Goal: Task Accomplishment & Management: Use online tool/utility

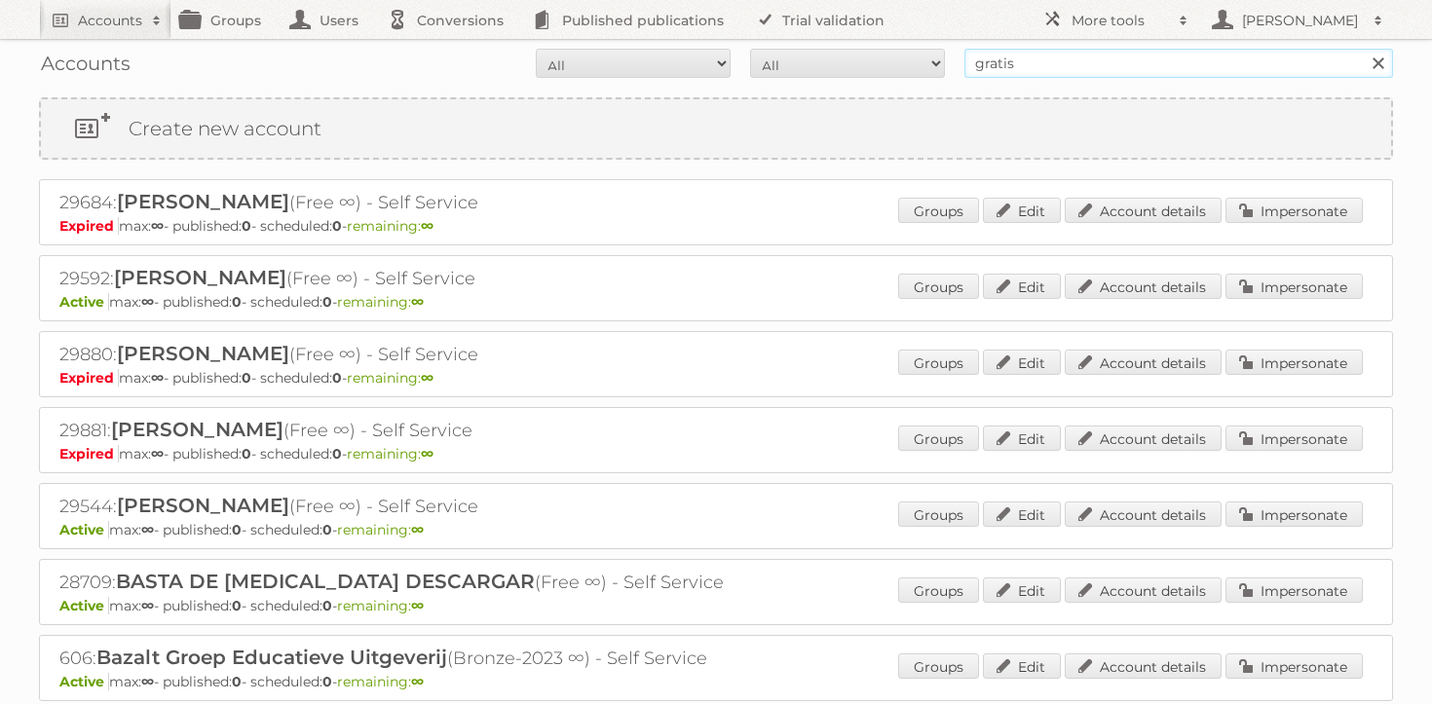
click at [992, 69] on input "gratis" at bounding box center [1178, 63] width 429 height 29
type input "majid al futt"
click at [1363, 49] on input "Search" at bounding box center [1377, 63] width 29 height 29
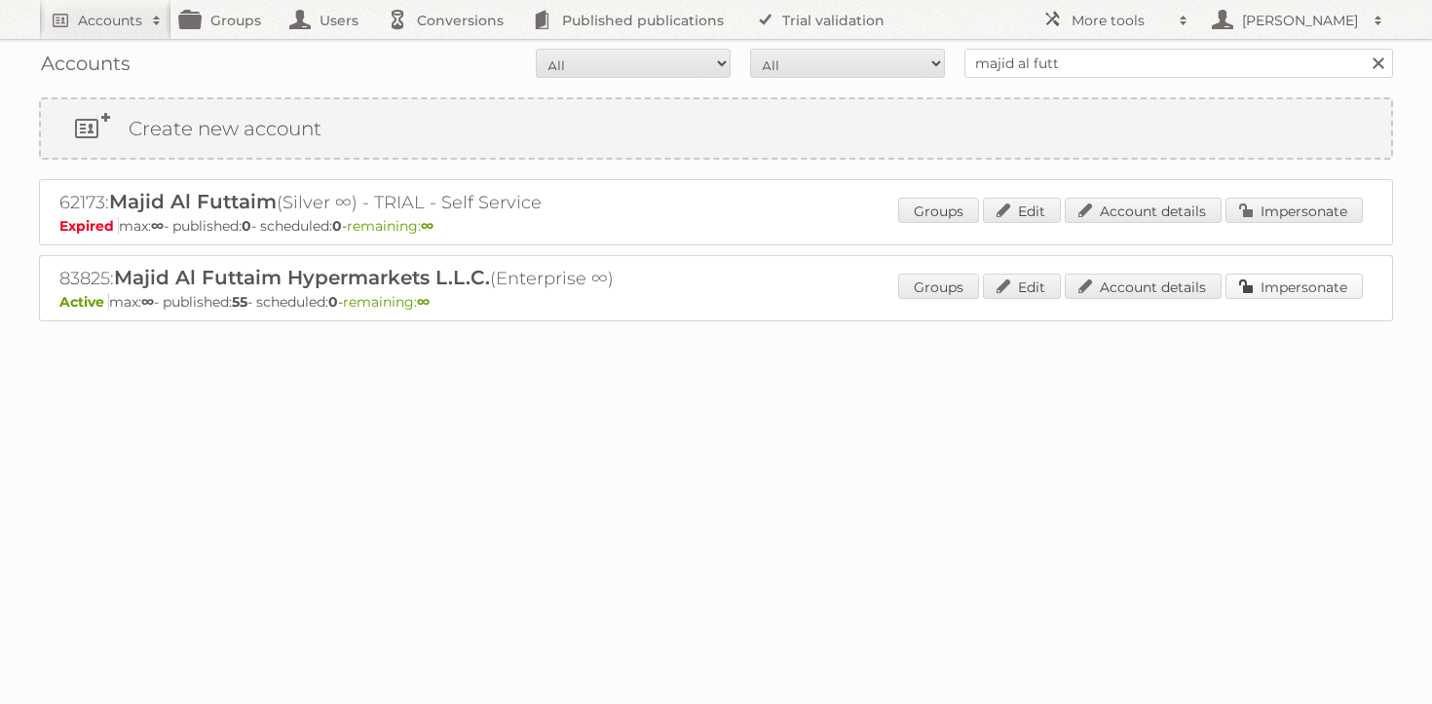
click at [1279, 294] on link "Impersonate" at bounding box center [1293, 286] width 137 height 25
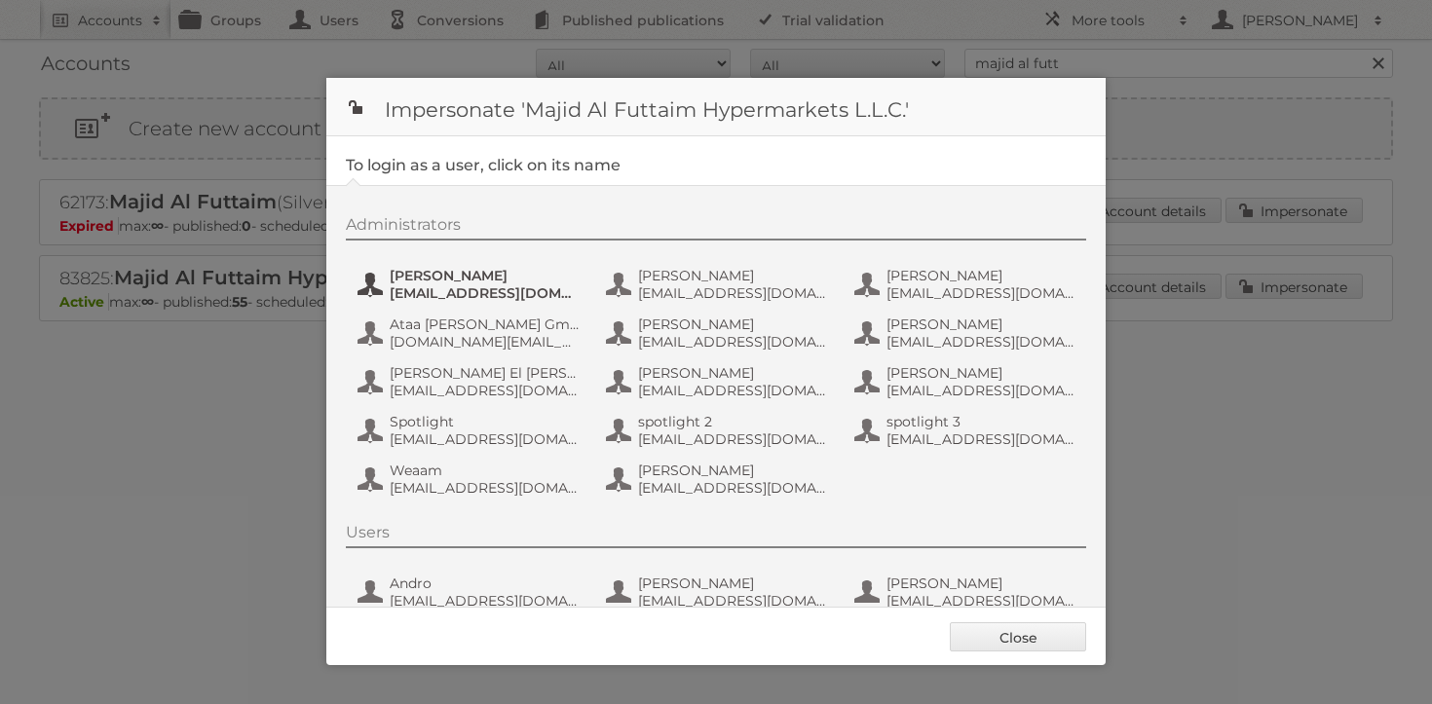
click at [411, 291] on span "[EMAIL_ADDRESS][DOMAIN_NAME]" at bounding box center [484, 293] width 189 height 18
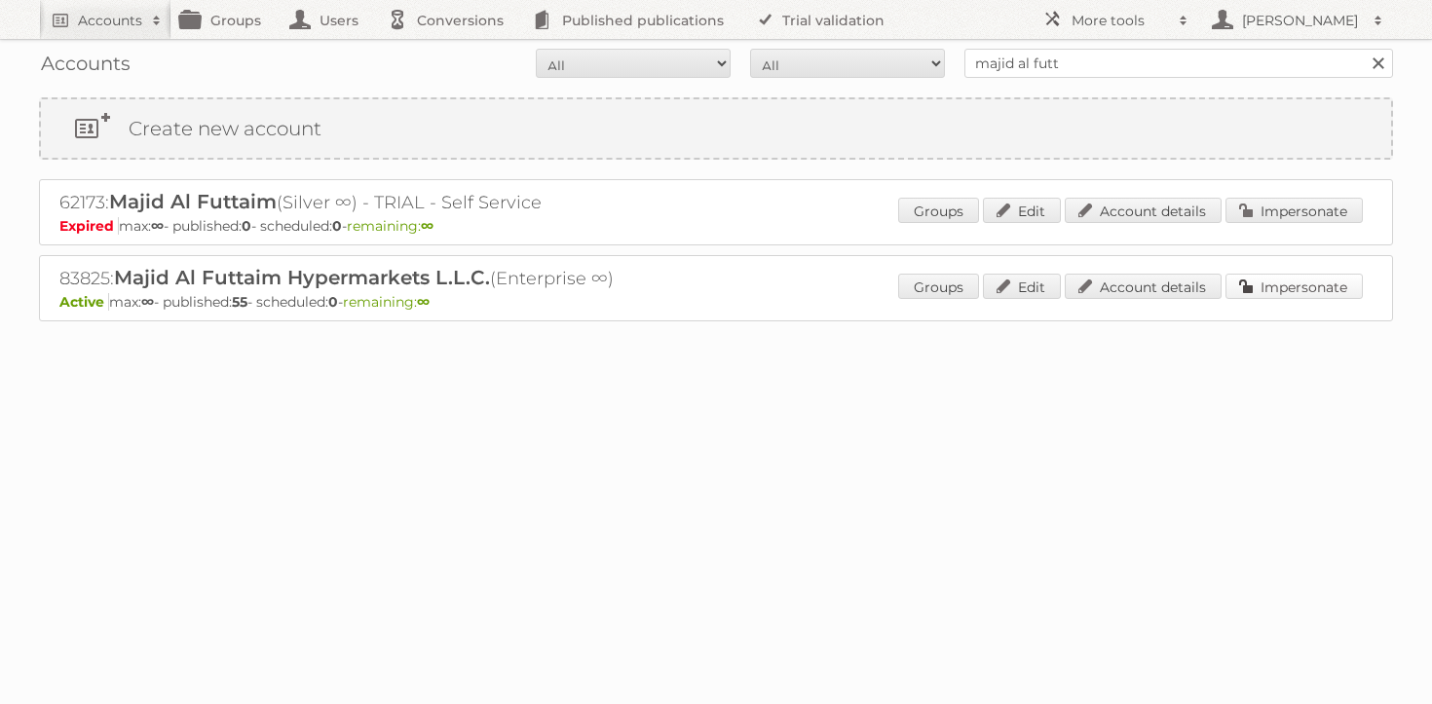
click at [1334, 284] on link "Impersonate" at bounding box center [1293, 286] width 137 height 25
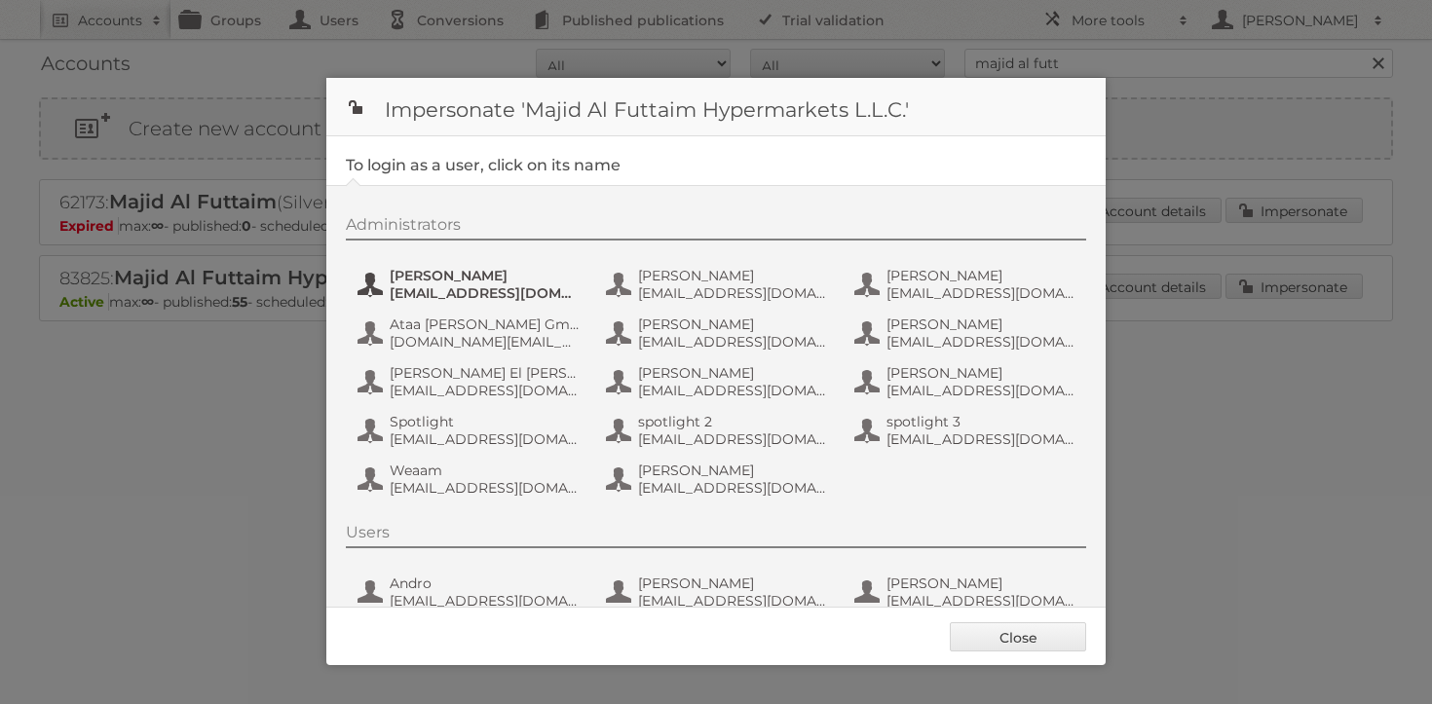
click at [464, 268] on span "[PERSON_NAME]" at bounding box center [484, 276] width 189 height 18
